Goal: Task Accomplishment & Management: Use online tool/utility

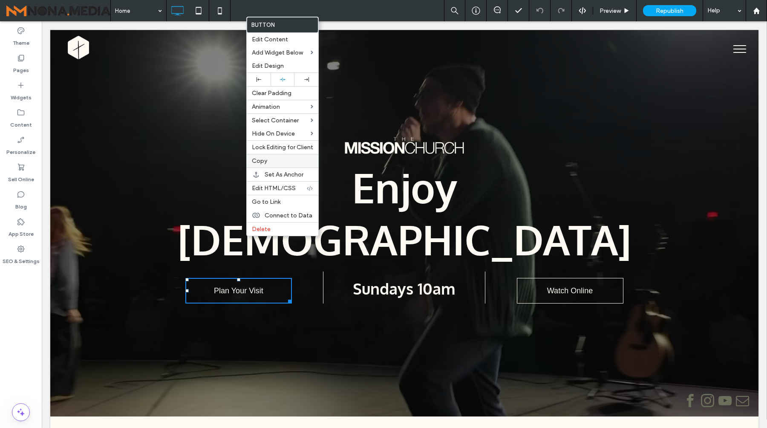
click at [268, 165] on label "Copy" at bounding box center [282, 160] width 61 height 7
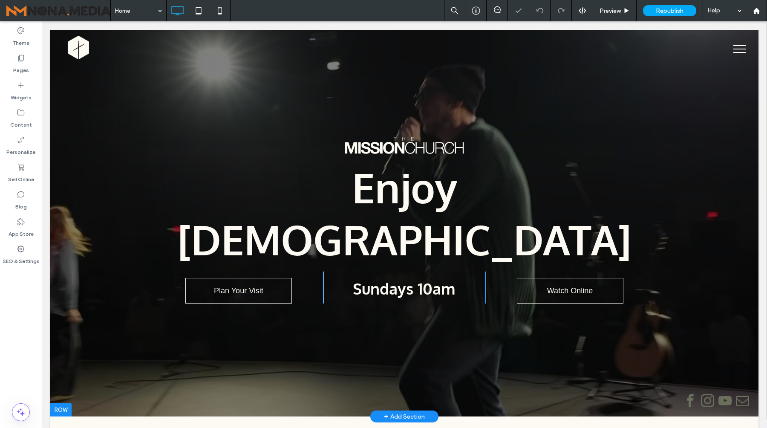
click at [411, 289] on div at bounding box center [404, 223] width 708 height 387
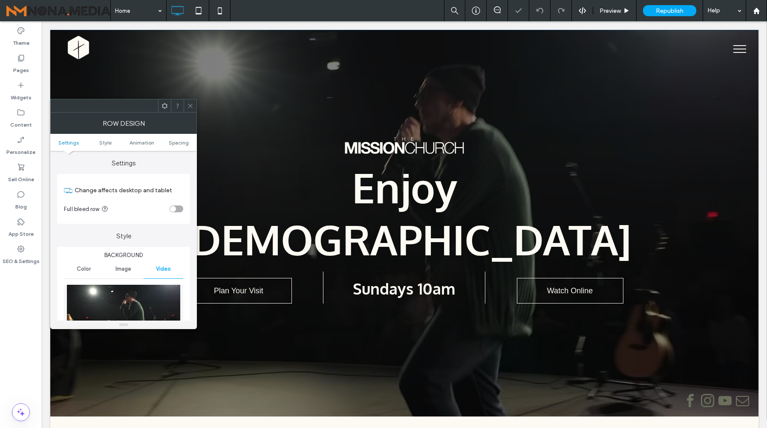
click at [188, 100] on span at bounding box center [190, 105] width 6 height 13
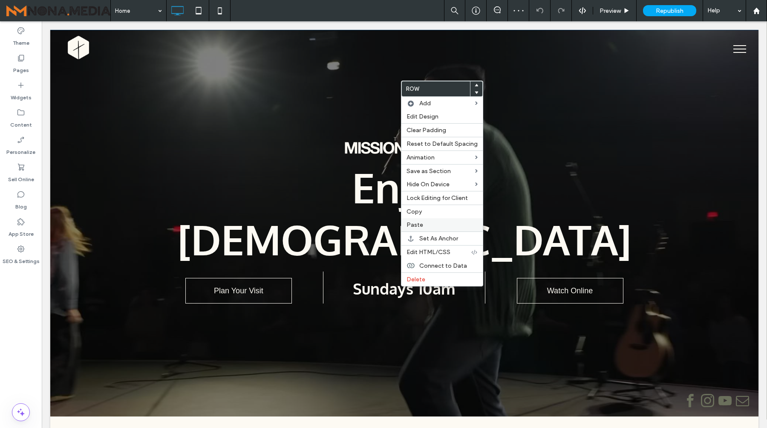
click at [419, 224] on span "Paste" at bounding box center [415, 224] width 17 height 7
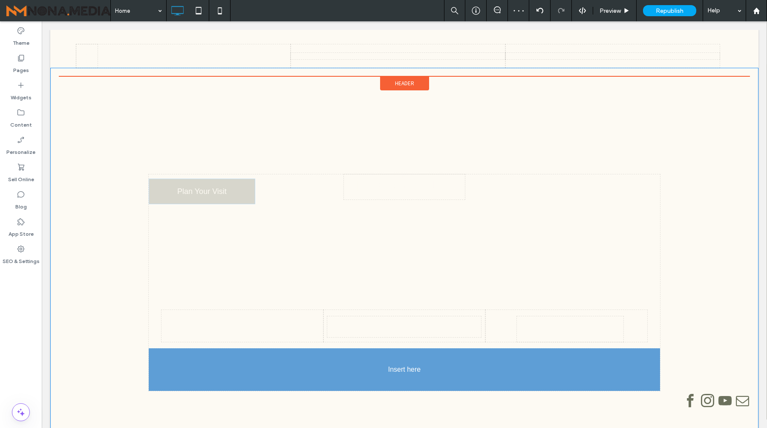
drag, startPoint x: 410, startPoint y: 149, endPoint x: 422, endPoint y: 328, distance: 179.8
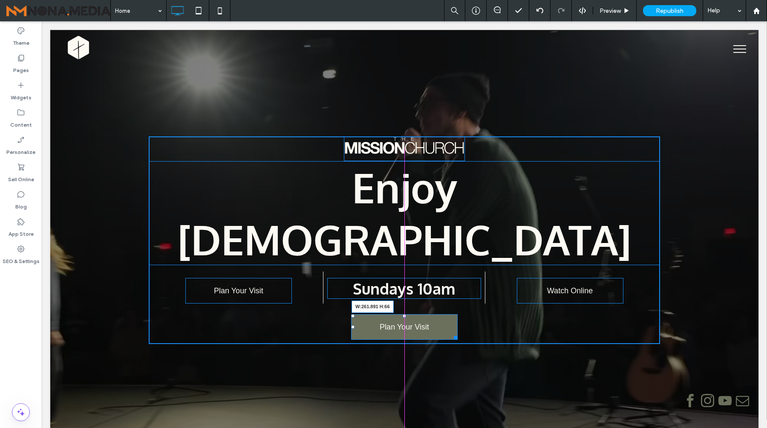
click at [457, 333] on div at bounding box center [454, 336] width 6 height 6
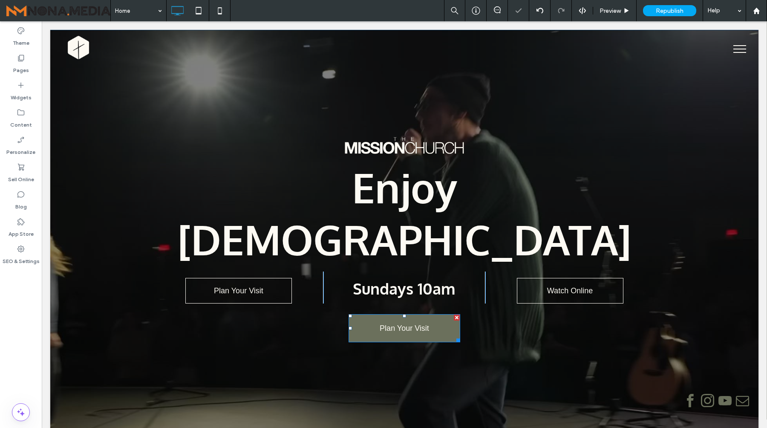
click at [409, 324] on span "Plan Your Visit" at bounding box center [404, 328] width 49 height 9
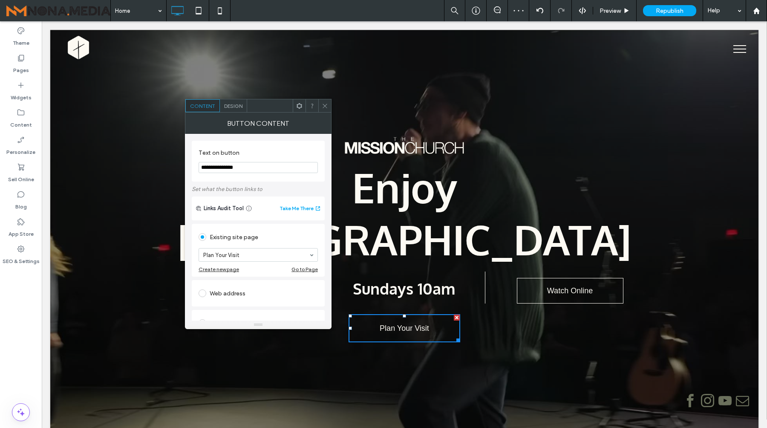
click at [248, 170] on input "**********" at bounding box center [258, 167] width 119 height 11
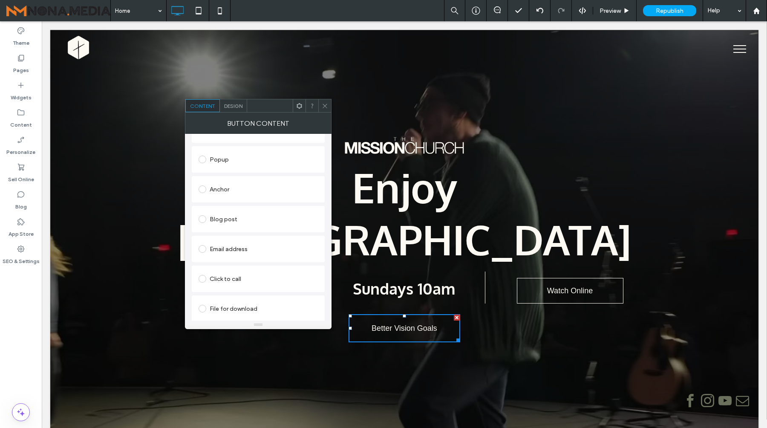
scroll to position [166, 0]
type input "**********"
click at [203, 301] on div at bounding box center [204, 308] width 11 height 14
click at [202, 305] on span at bounding box center [203, 307] width 8 height 8
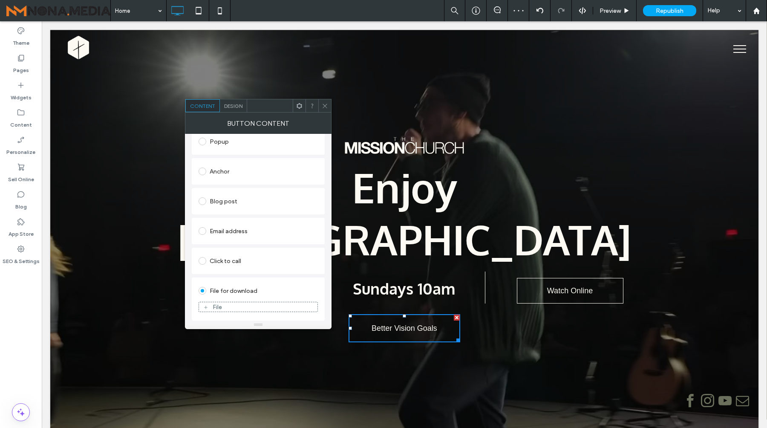
click at [222, 306] on div "File" at bounding box center [217, 306] width 9 height 7
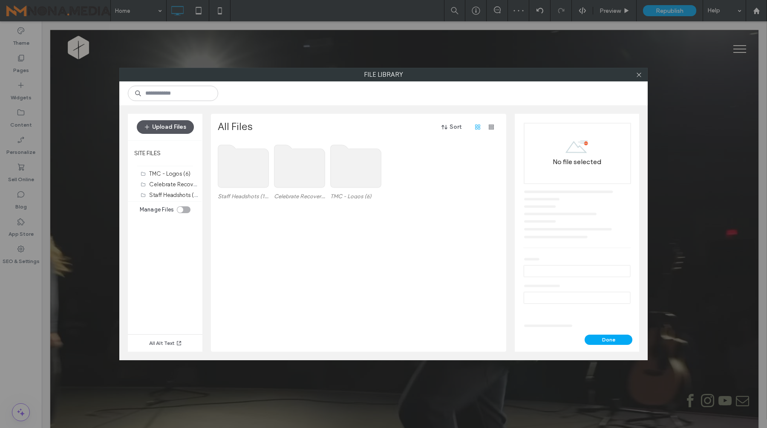
click at [177, 124] on button "Upload Files" at bounding box center [165, 127] width 57 height 14
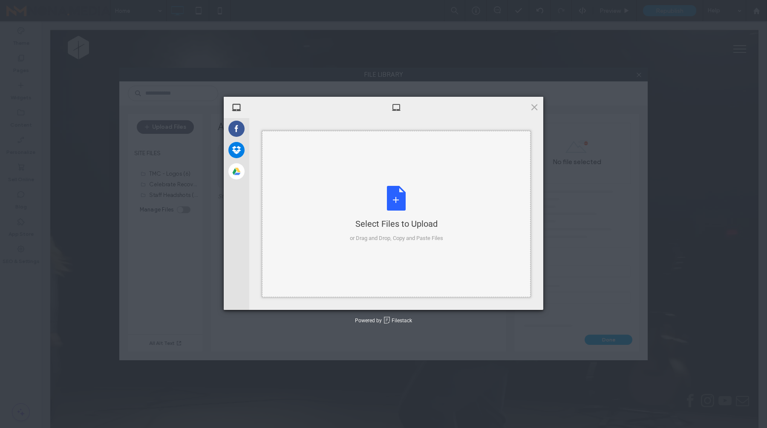
click at [387, 211] on div "Select Files to Upload or Drag and Drop, Copy and Paste Files" at bounding box center [396, 214] width 93 height 57
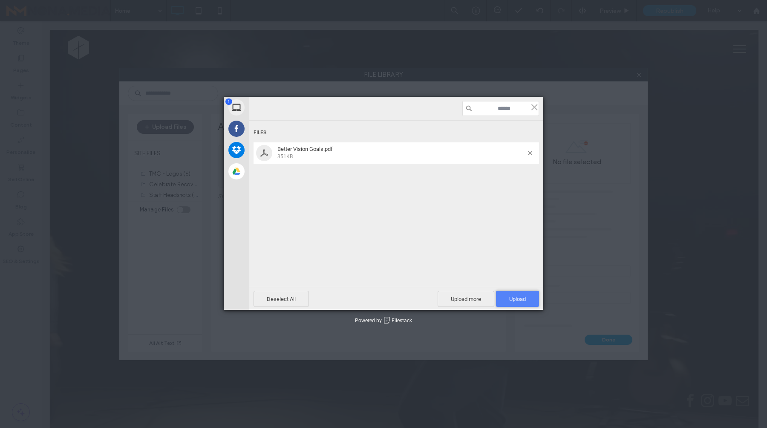
click at [523, 296] on span "Upload 1" at bounding box center [517, 299] width 17 height 6
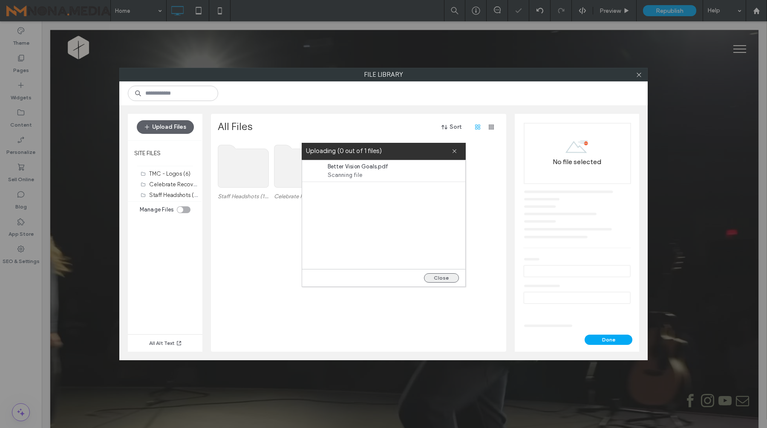
click at [448, 277] on button "Close" at bounding box center [441, 277] width 35 height 9
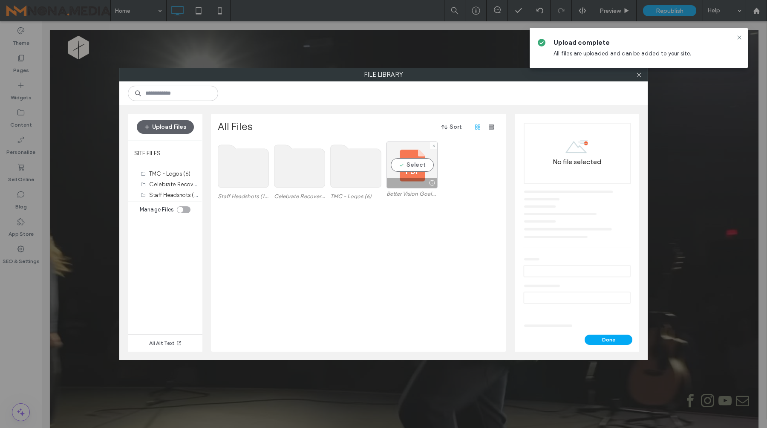
click at [416, 165] on div "Select" at bounding box center [412, 165] width 51 height 47
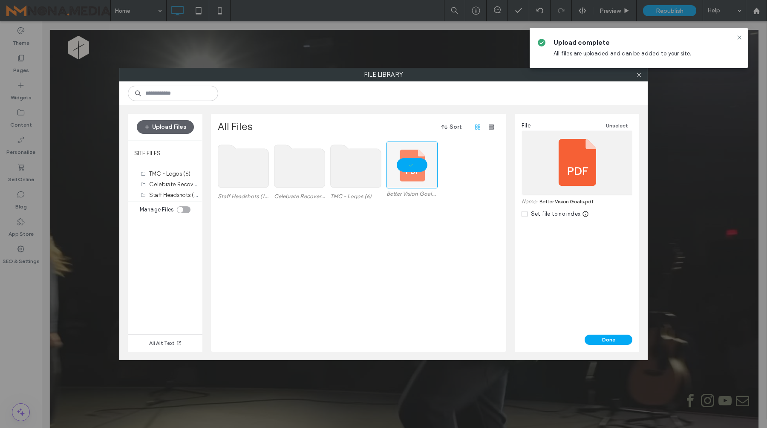
click at [611, 345] on div "Done" at bounding box center [577, 343] width 124 height 17
click at [611, 343] on button "Done" at bounding box center [609, 340] width 48 height 10
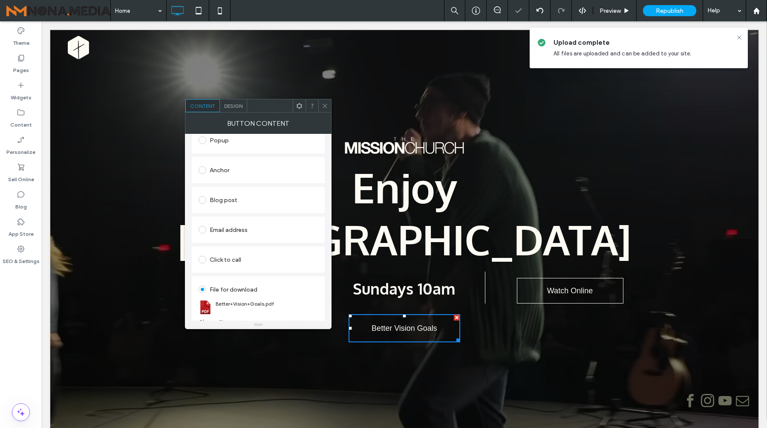
click at [325, 104] on icon at bounding box center [325, 106] width 6 height 6
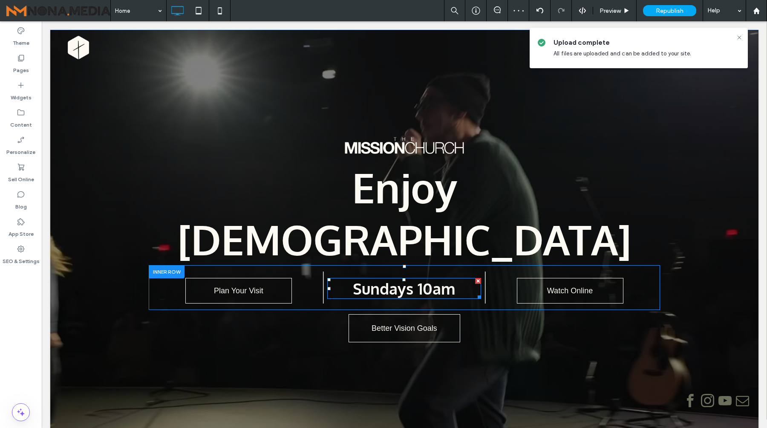
click at [391, 279] on span "Sundays 10am" at bounding box center [404, 288] width 103 height 19
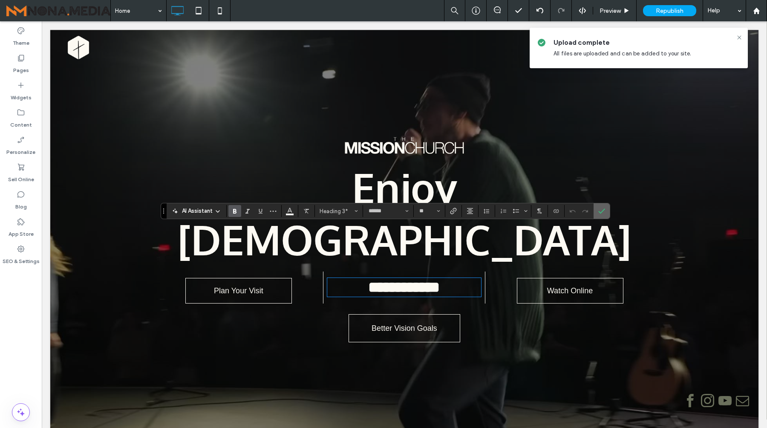
click at [608, 206] on section at bounding box center [602, 210] width 16 height 15
click at [607, 211] on label "Confirm" at bounding box center [601, 210] width 13 height 15
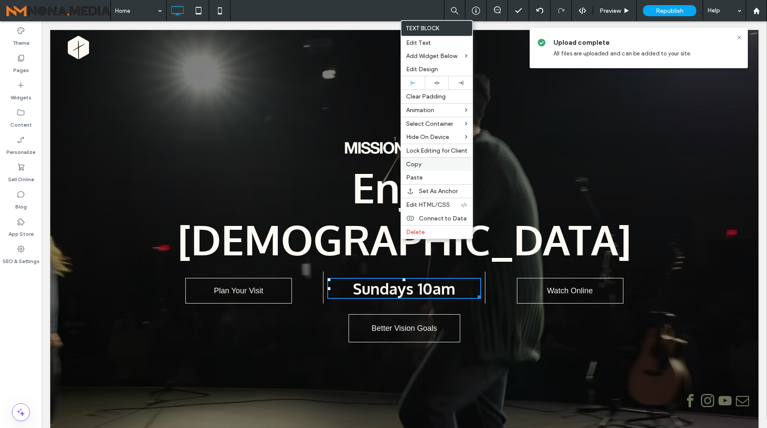
click at [421, 165] on label "Copy" at bounding box center [436, 164] width 61 height 7
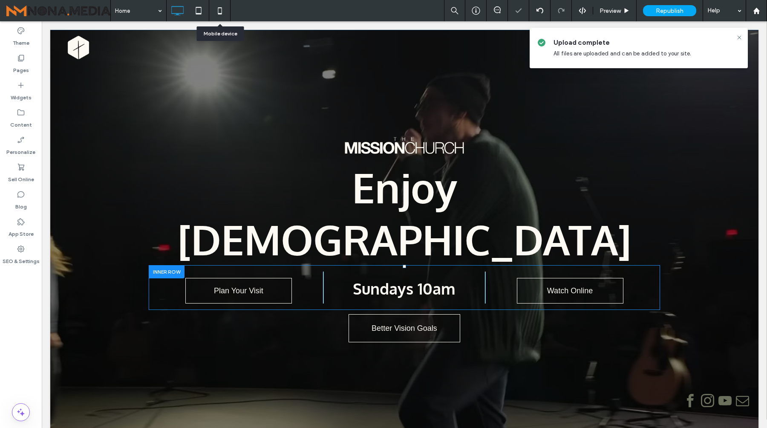
click at [217, 9] on icon at bounding box center [219, 10] width 17 height 17
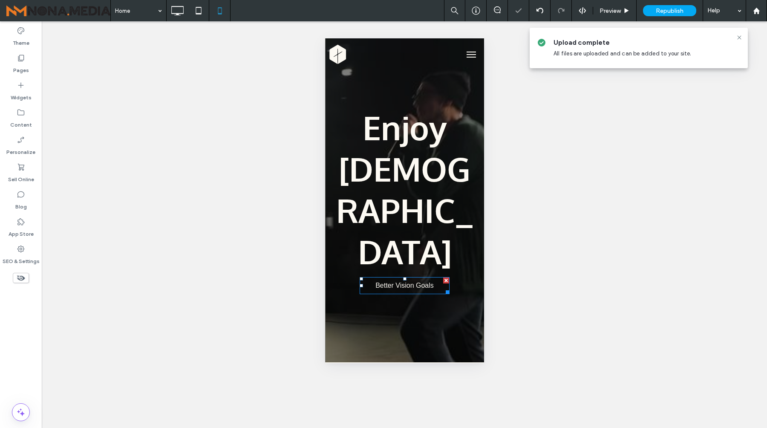
scroll to position [0, 0]
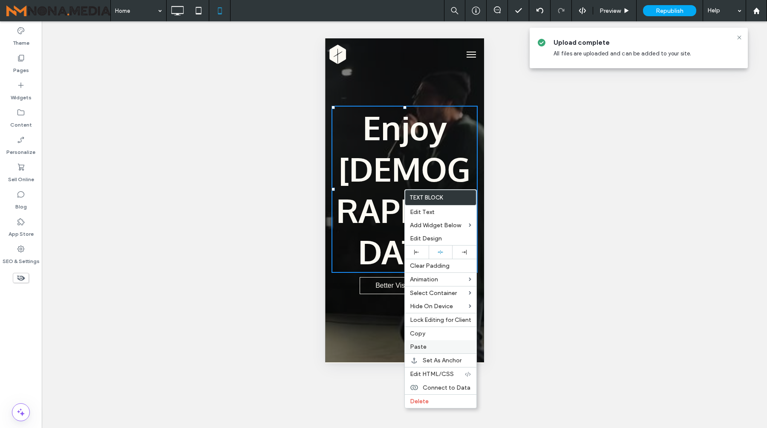
click at [427, 347] on label "Paste" at bounding box center [440, 346] width 61 height 7
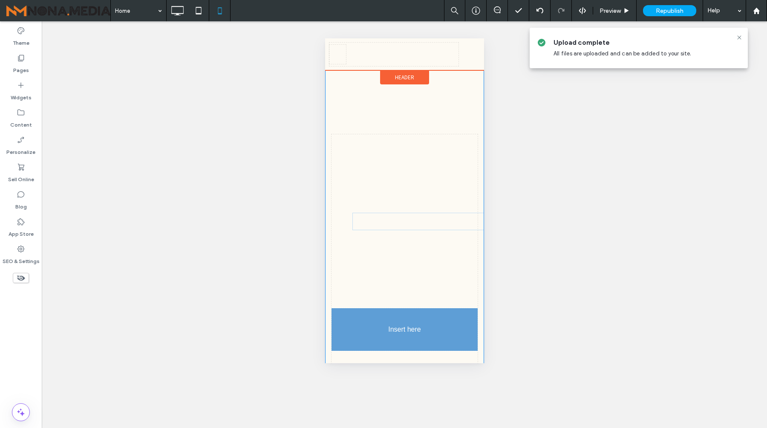
drag, startPoint x: 407, startPoint y: 106, endPoint x: 389, endPoint y: 214, distance: 108.8
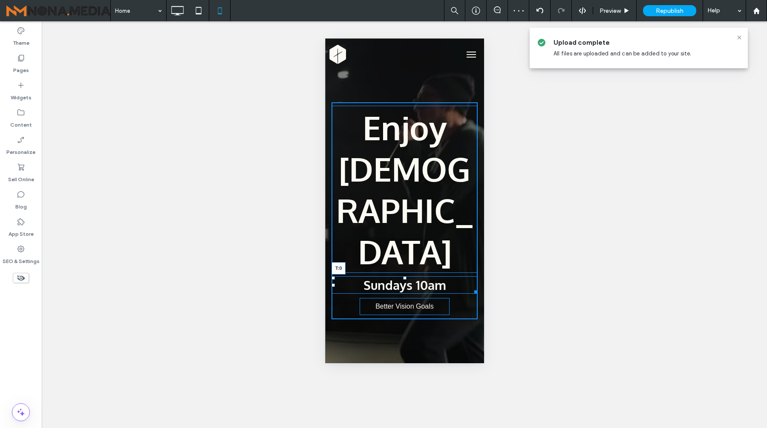
click at [403, 193] on div "Enjoy [DEMOGRAPHIC_DATA] Sundays 10am T:0 Plan Your Visit Click To Paste Sunday…" at bounding box center [404, 210] width 146 height 217
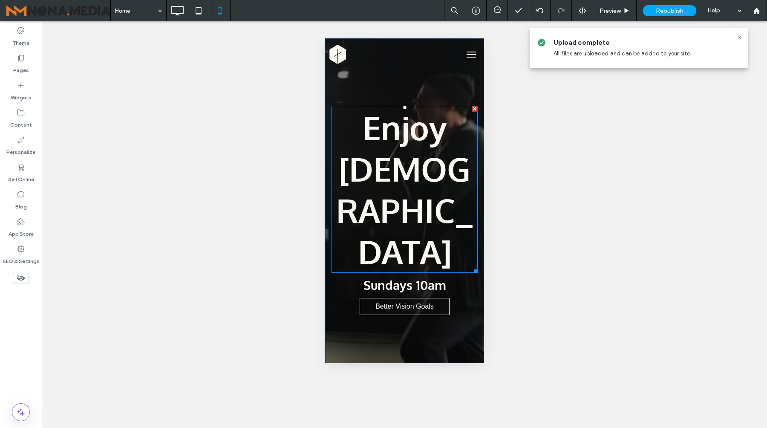
click at [369, 160] on h1 "Enjoy [DEMOGRAPHIC_DATA]" at bounding box center [404, 189] width 146 height 165
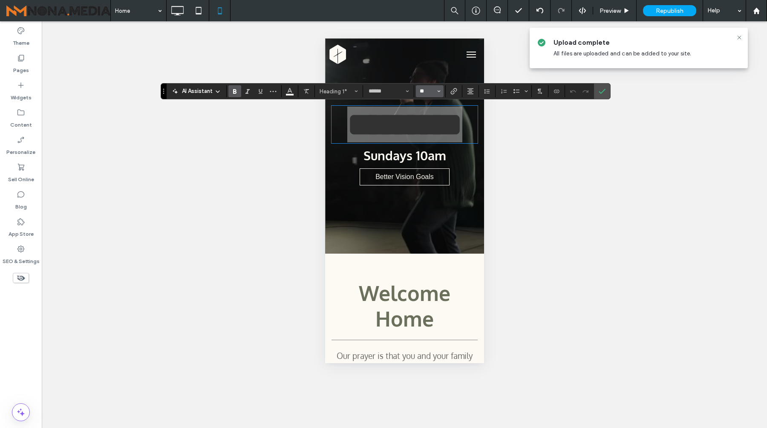
click at [434, 93] on input "**" at bounding box center [427, 91] width 17 height 7
click at [428, 171] on label "48" at bounding box center [429, 165] width 27 height 12
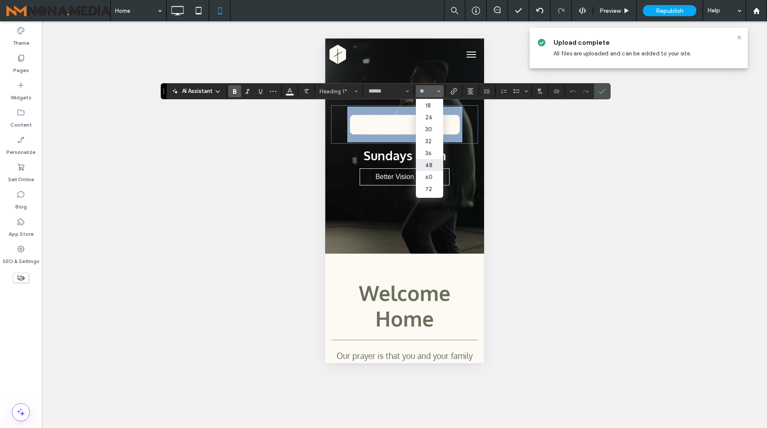
type input "**"
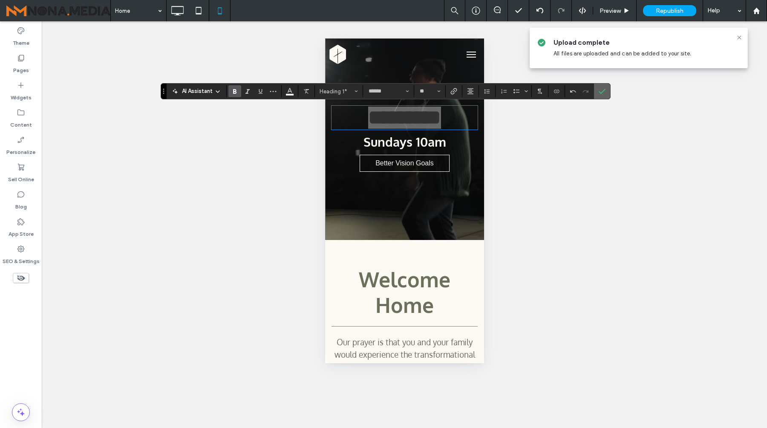
click at [601, 93] on use "Confirm" at bounding box center [602, 91] width 7 height 5
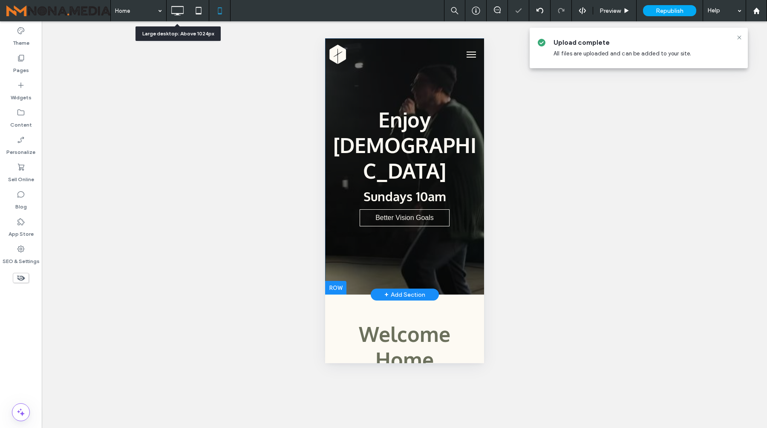
click at [183, 9] on icon at bounding box center [177, 10] width 17 height 17
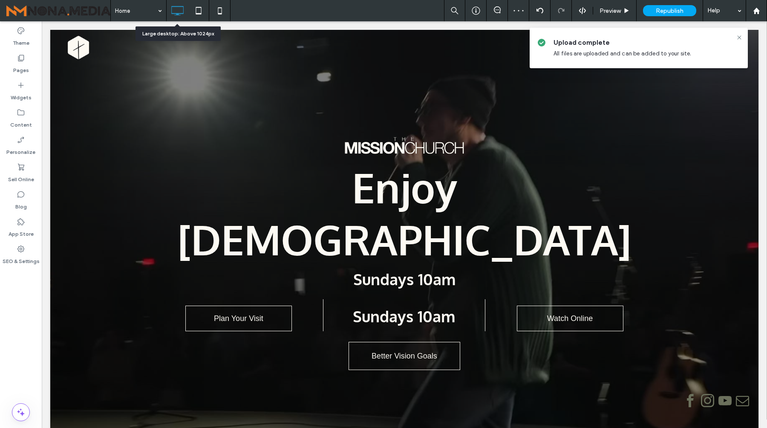
scroll to position [0, 0]
click at [222, 10] on icon at bounding box center [219, 10] width 17 height 17
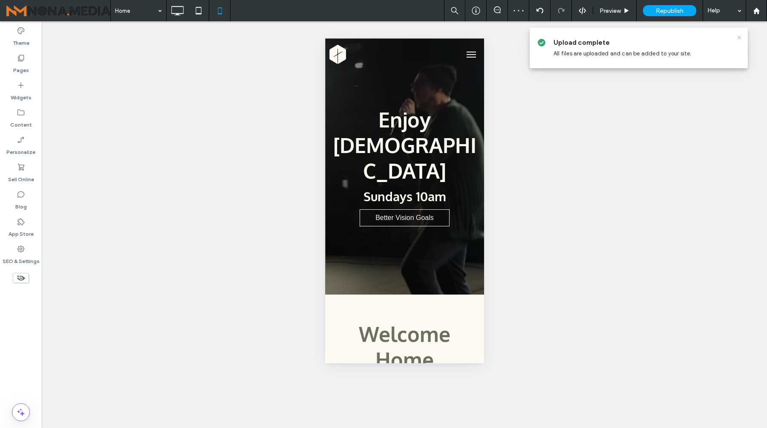
click at [740, 37] on use at bounding box center [739, 37] width 4 height 4
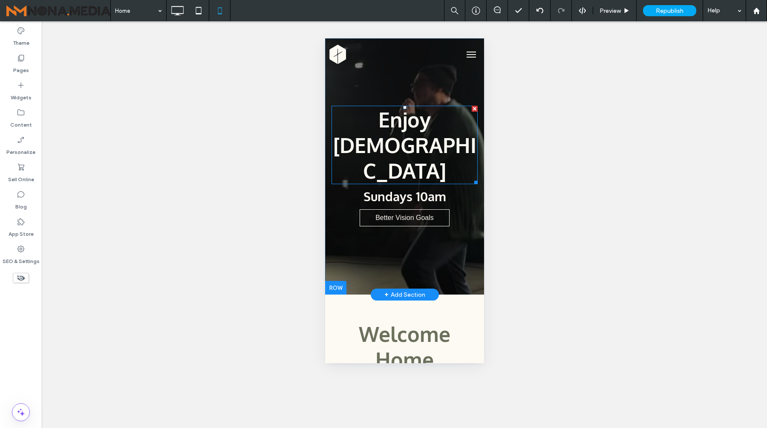
click at [425, 113] on strong "Enjoy [DEMOGRAPHIC_DATA]" at bounding box center [404, 145] width 143 height 77
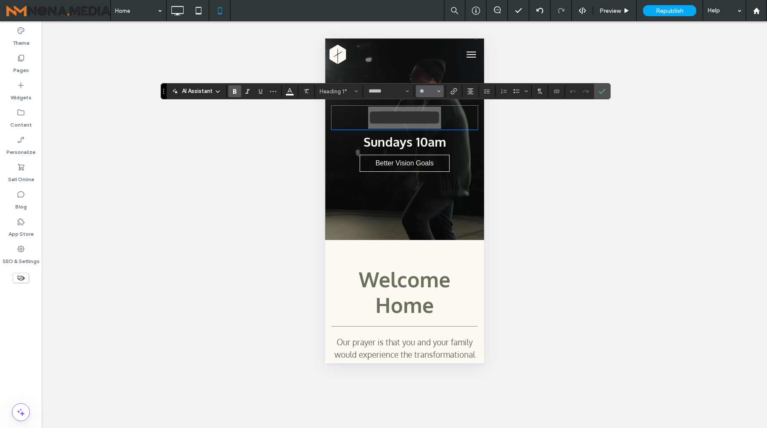
click at [439, 90] on icon "Size" at bounding box center [438, 91] width 3 height 3
type input "**"
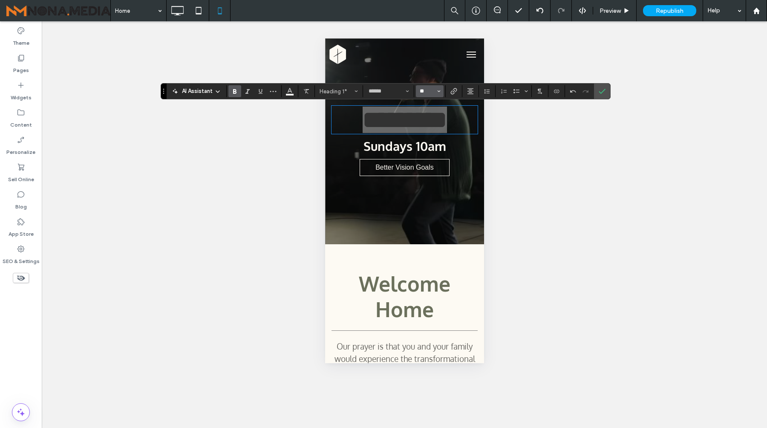
click at [433, 93] on input "**" at bounding box center [427, 91] width 17 height 7
type input "**"
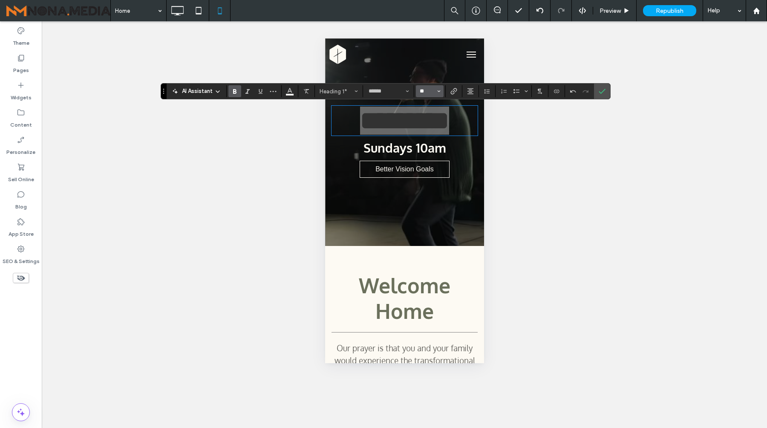
click at [425, 89] on input "**" at bounding box center [427, 91] width 17 height 7
type input "**"
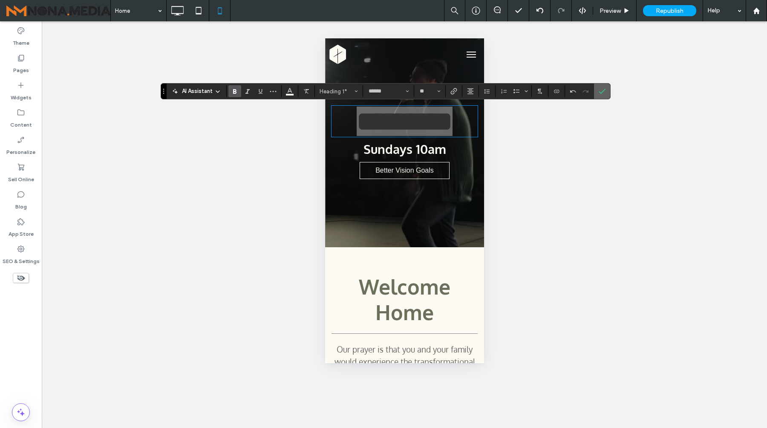
click at [602, 94] on icon "Confirm" at bounding box center [602, 91] width 7 height 7
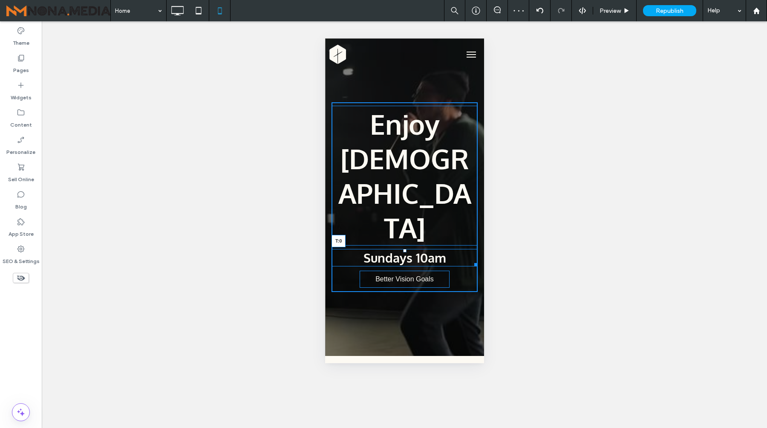
click at [405, 249] on div at bounding box center [404, 250] width 3 height 3
drag, startPoint x: 446, startPoint y: 182, endPoint x: 446, endPoint y: 190, distance: 8.1
click at [446, 281] on div at bounding box center [445, 284] width 6 height 6
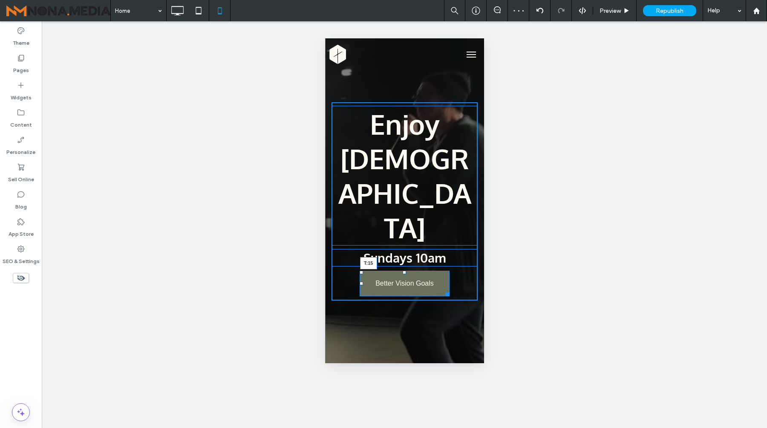
click at [404, 271] on div at bounding box center [403, 272] width 3 height 3
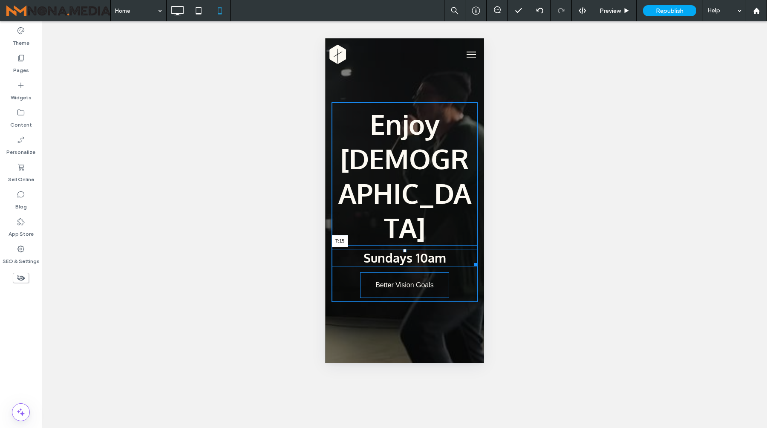
drag, startPoint x: 403, startPoint y: 147, endPoint x: 405, endPoint y: 153, distance: 6.5
click at [405, 249] on div "Sundays 10am T:15" at bounding box center [404, 257] width 146 height 17
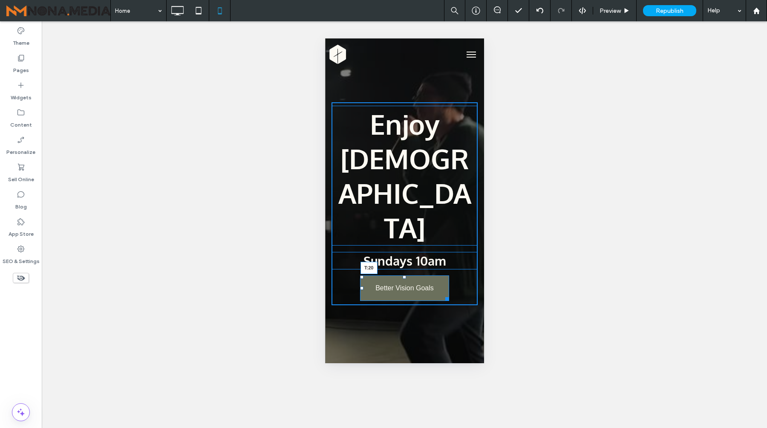
click at [406, 275] on div at bounding box center [403, 276] width 3 height 3
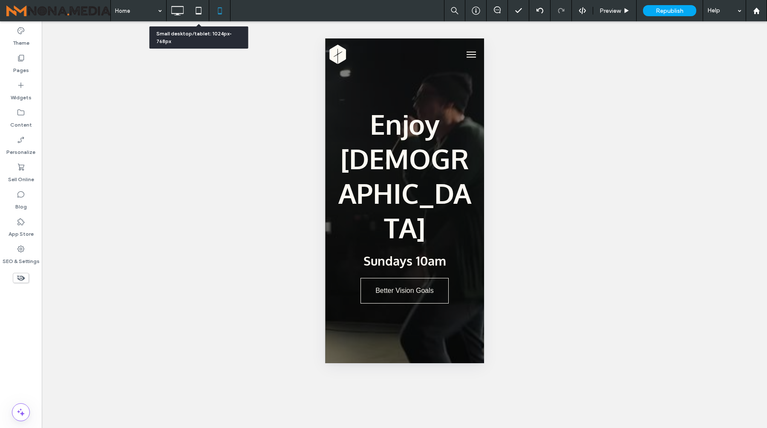
click at [204, 14] on icon at bounding box center [198, 10] width 17 height 17
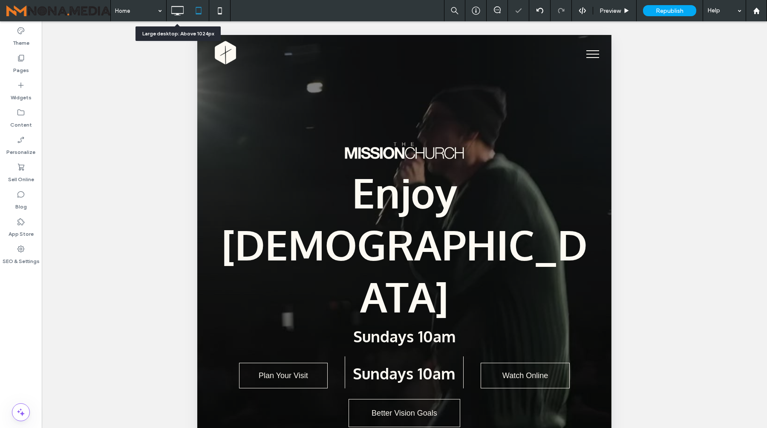
click at [182, 12] on icon at bounding box center [177, 10] width 17 height 17
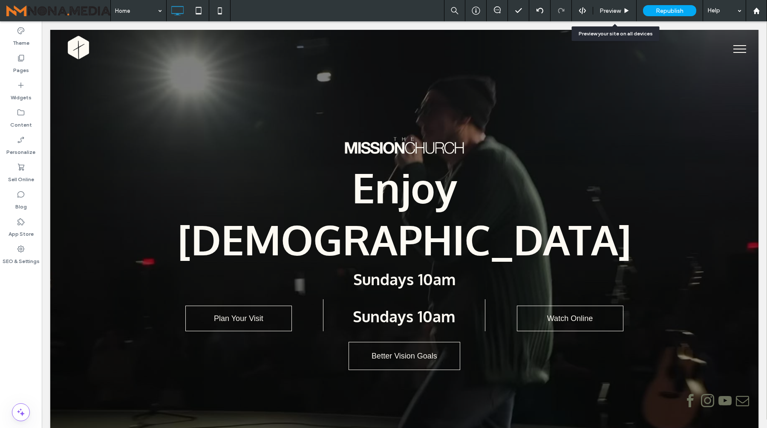
click at [604, 7] on span "Preview" at bounding box center [610, 10] width 21 height 7
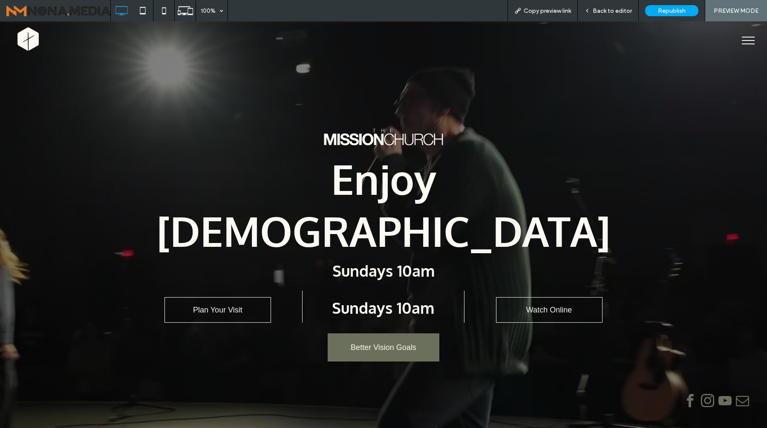
click at [396, 343] on span "Better Vision Goals" at bounding box center [384, 347] width 66 height 9
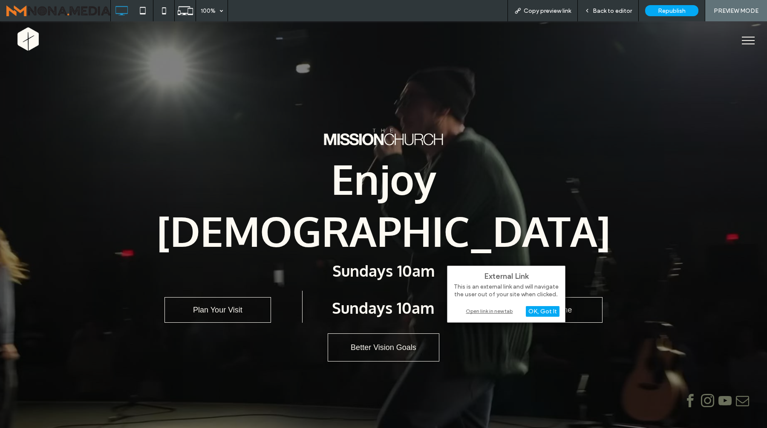
click at [497, 311] on div "Open link in new tab" at bounding box center [506, 310] width 107 height 9
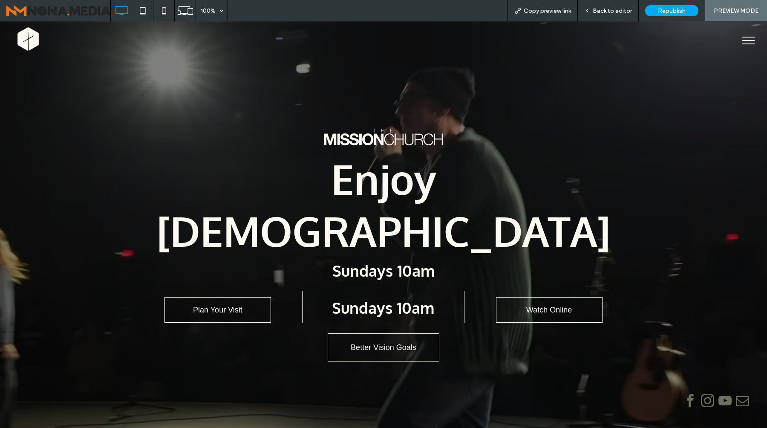
click at [618, 12] on span "Back to editor" at bounding box center [612, 10] width 39 height 7
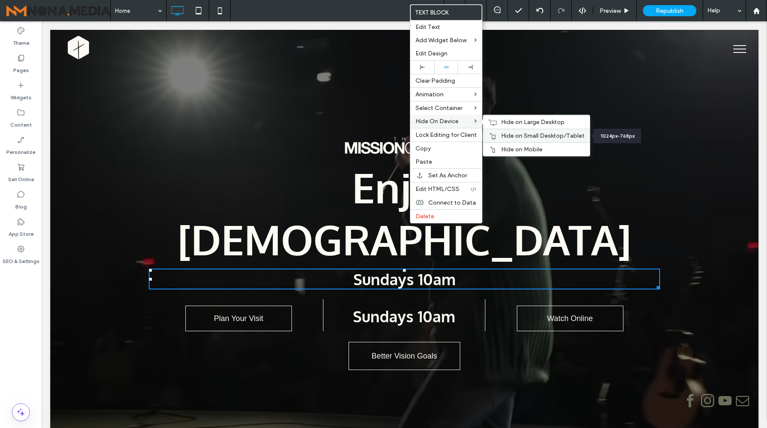
click at [512, 137] on span "Hide on Small Desktop/Tablet" at bounding box center [543, 135] width 84 height 7
click at [515, 120] on span "Hide on Large Desktop" at bounding box center [533, 122] width 64 height 7
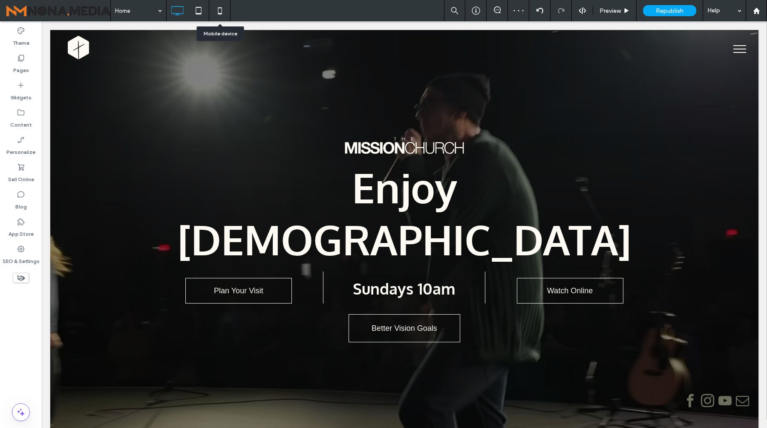
click at [223, 9] on icon at bounding box center [219, 10] width 17 height 17
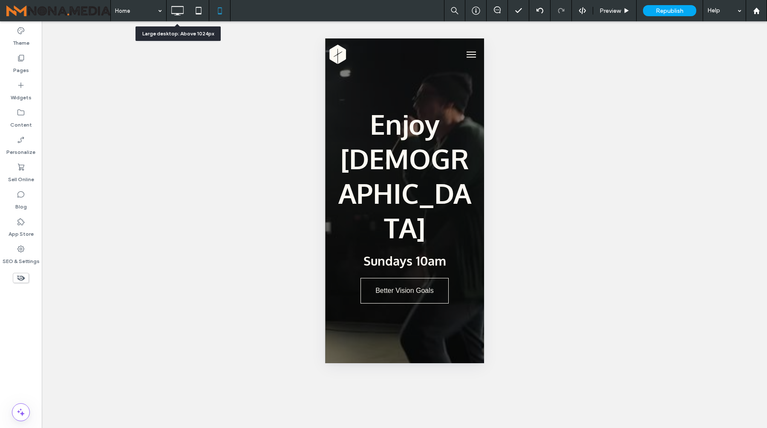
click at [176, 7] on use at bounding box center [177, 10] width 12 height 9
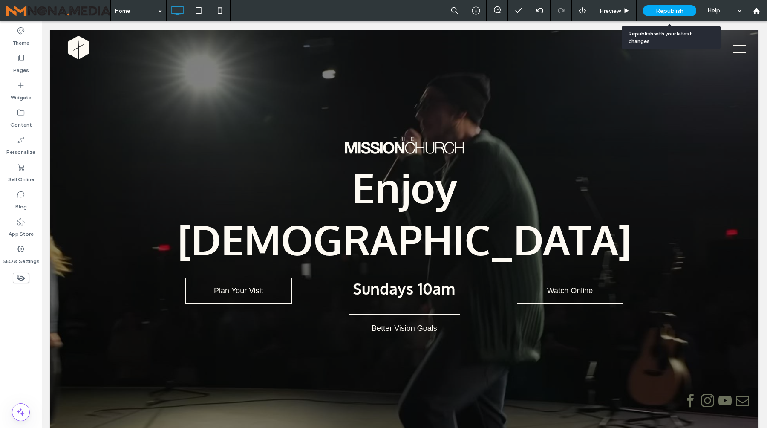
click at [668, 9] on span "Republish" at bounding box center [670, 10] width 28 height 7
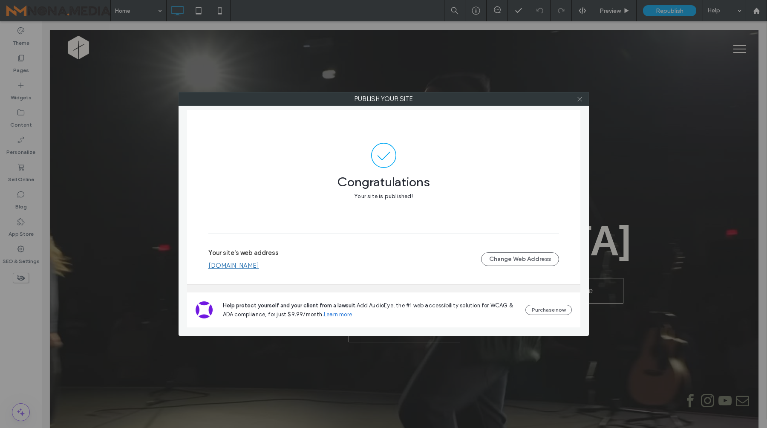
click at [580, 98] on icon at bounding box center [580, 99] width 6 height 6
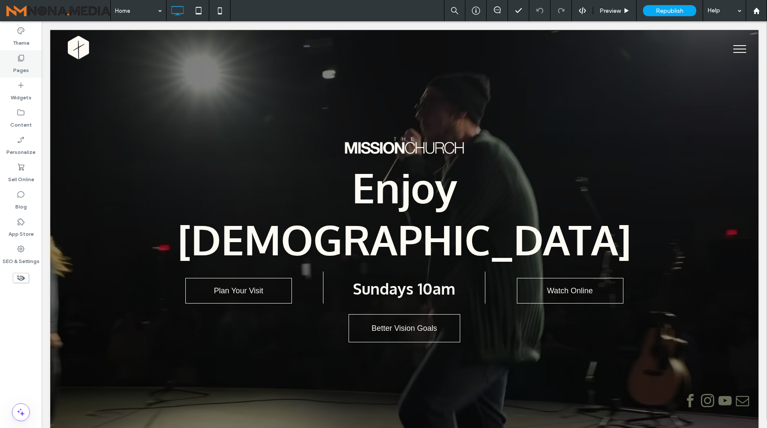
click at [28, 58] on div "Pages" at bounding box center [21, 63] width 42 height 27
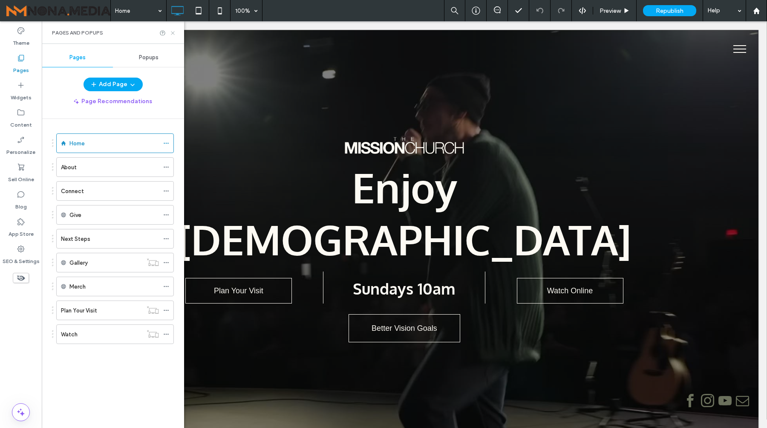
click at [173, 34] on icon at bounding box center [173, 33] width 6 height 6
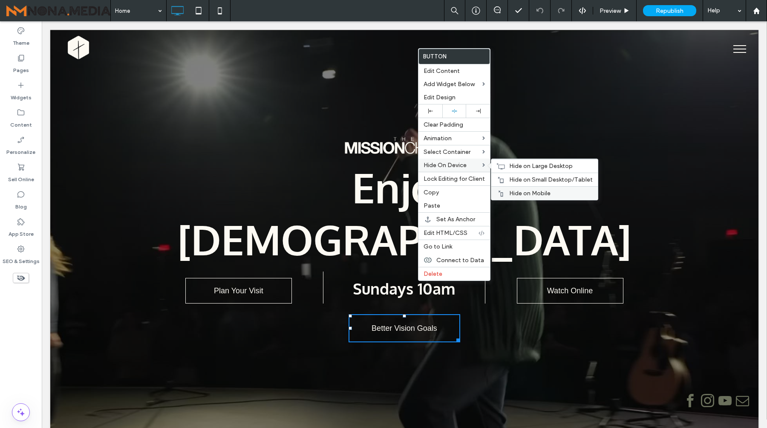
click at [520, 194] on span "Hide on Mobile" at bounding box center [529, 193] width 41 height 7
click at [524, 181] on span "Hide on Small Desktop/Tablet" at bounding box center [551, 179] width 84 height 7
click at [527, 168] on span "Hide on Large Desktop" at bounding box center [541, 165] width 64 height 7
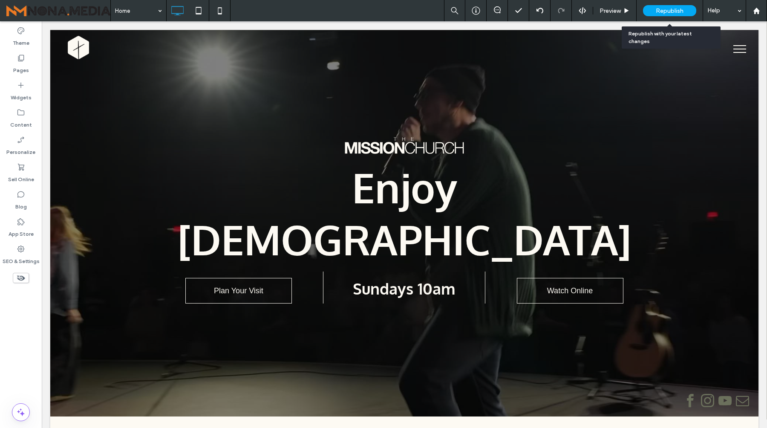
click at [657, 11] on span "Republish" at bounding box center [670, 10] width 28 height 7
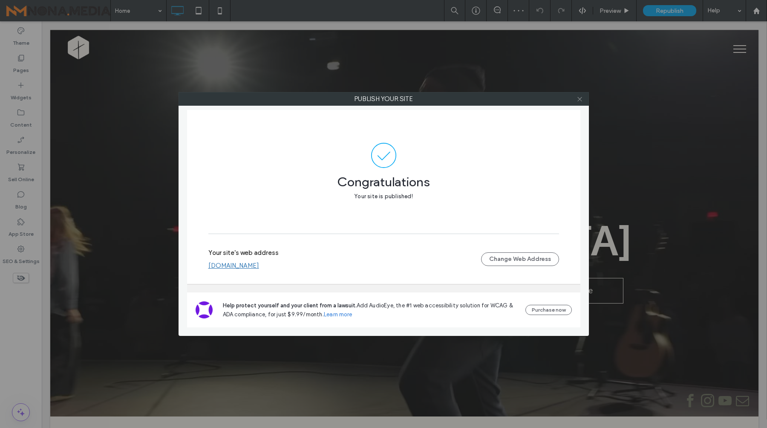
click at [581, 96] on icon at bounding box center [580, 99] width 6 height 6
